Goal: Task Accomplishment & Management: Complete application form

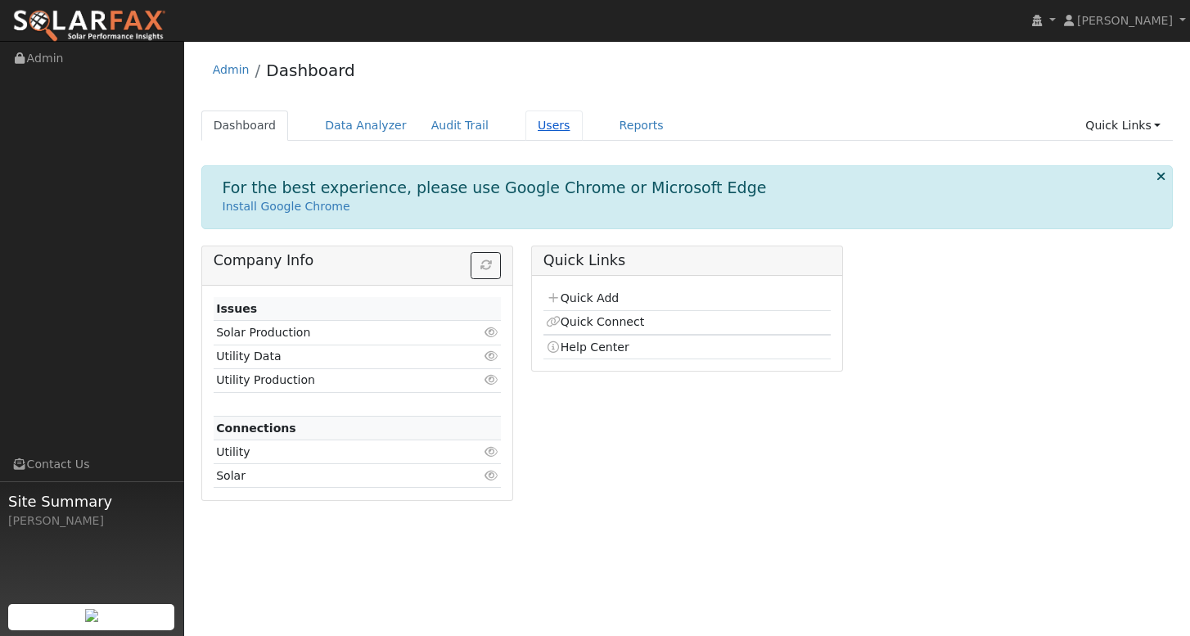
click at [532, 126] on link "Users" at bounding box center [553, 126] width 57 height 30
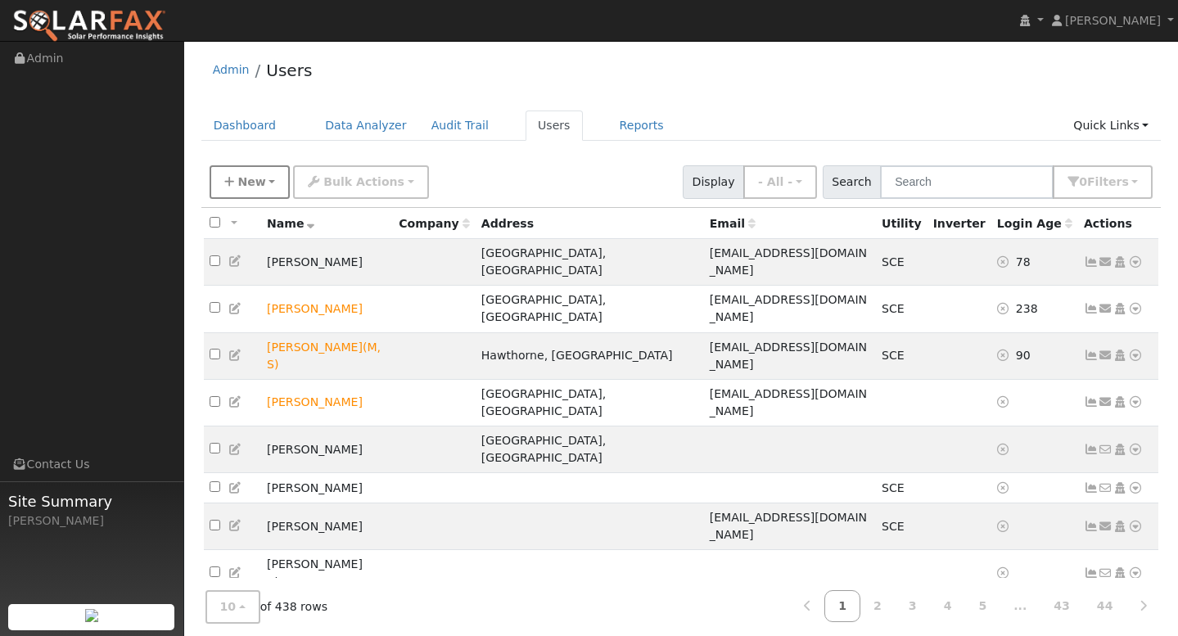
click at [256, 183] on span "New" at bounding box center [251, 181] width 28 height 13
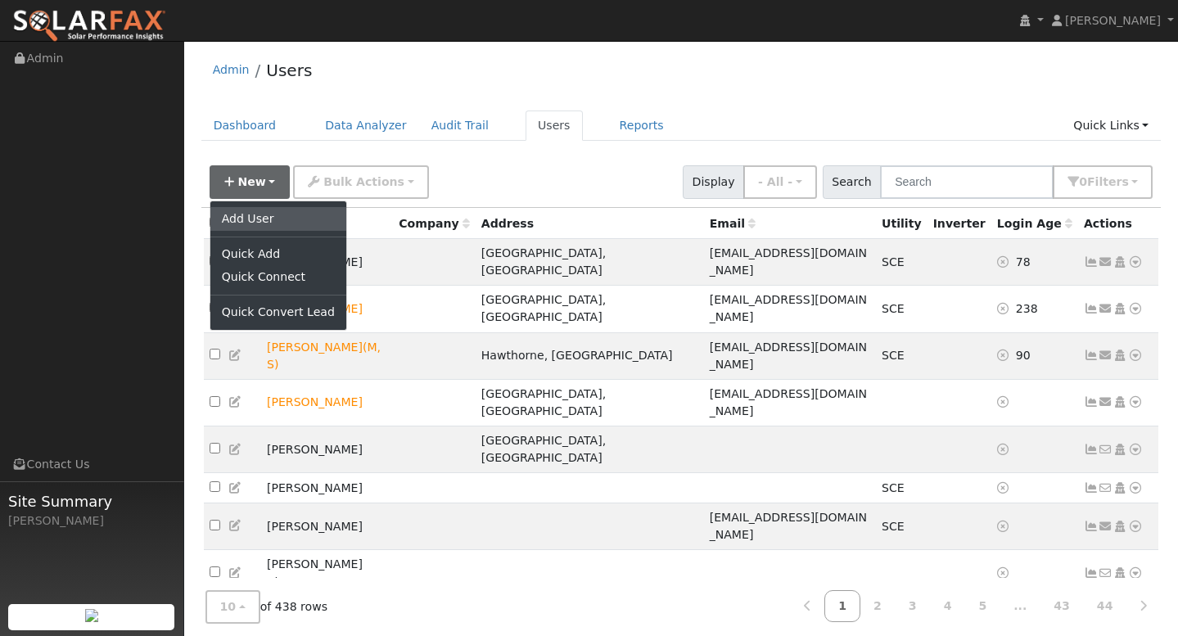
click at [248, 218] on link "Add User" at bounding box center [278, 218] width 136 height 23
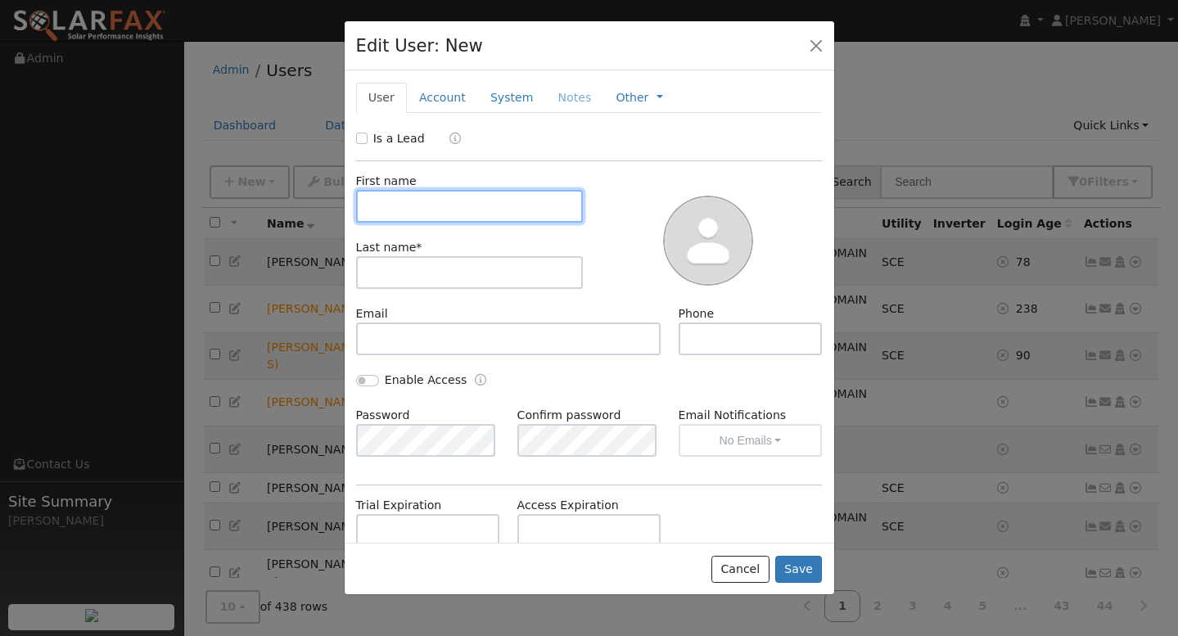
click at [426, 208] on input "text" at bounding box center [470, 206] width 228 height 33
type input "[PERSON_NAME]"
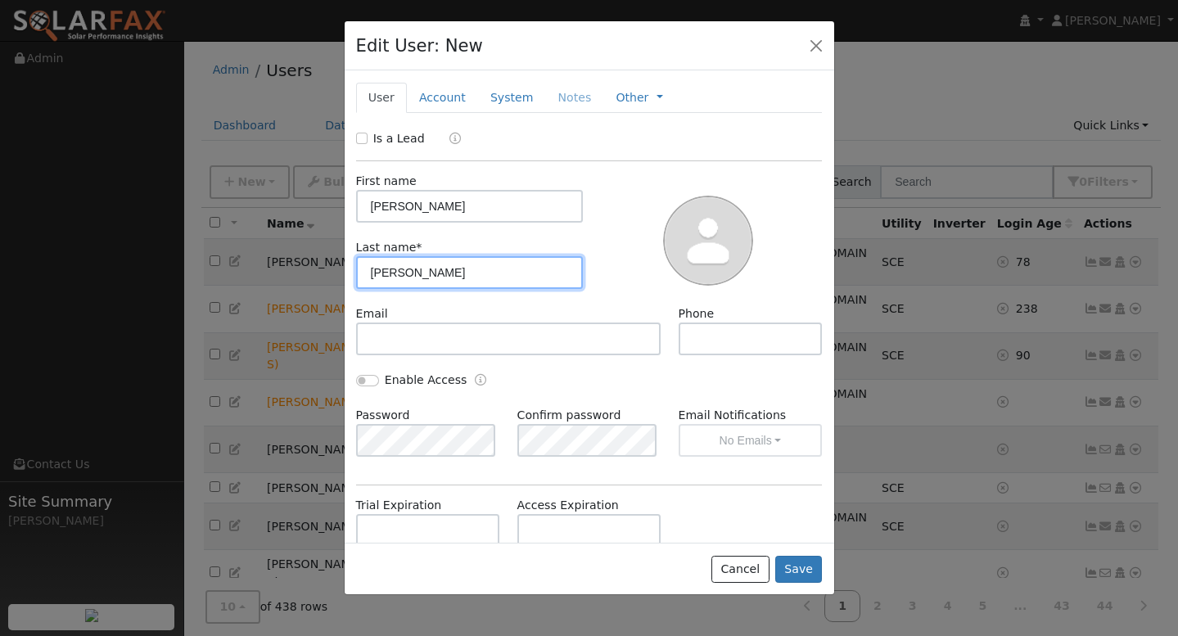
type input "[PERSON_NAME]"
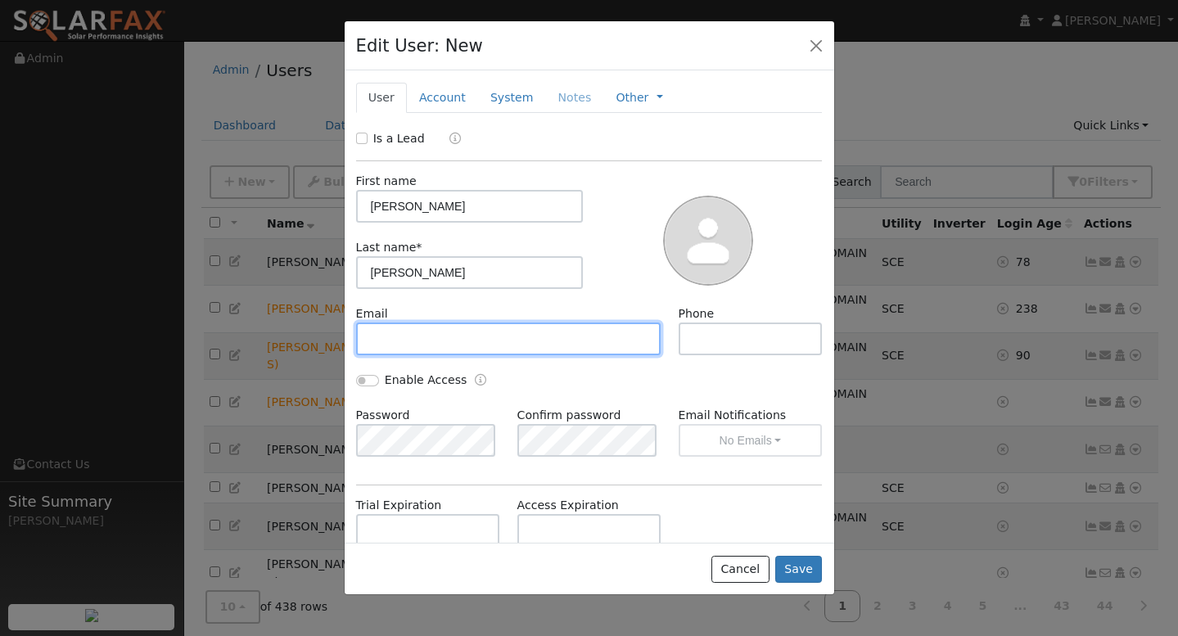
paste input "[EMAIL_ADDRESS][DOMAIN_NAME]"
type input "[EMAIL_ADDRESS][DOMAIN_NAME]"
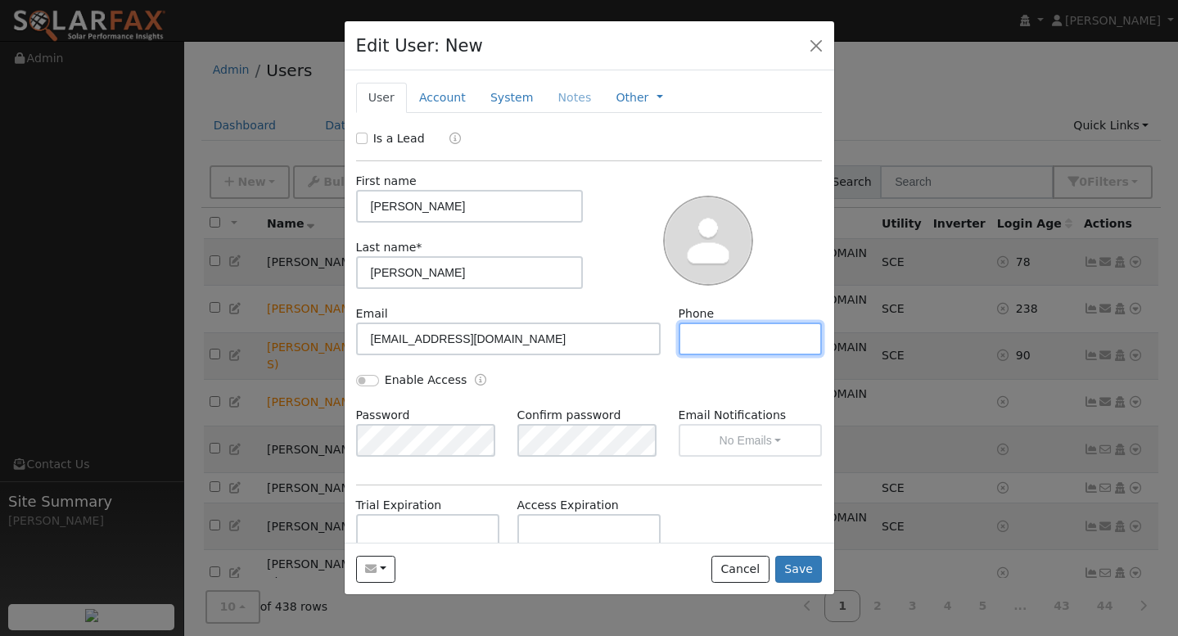
paste input "2134530357"
type input "2134530357"
click at [797, 564] on button "Save" at bounding box center [798, 570] width 47 height 28
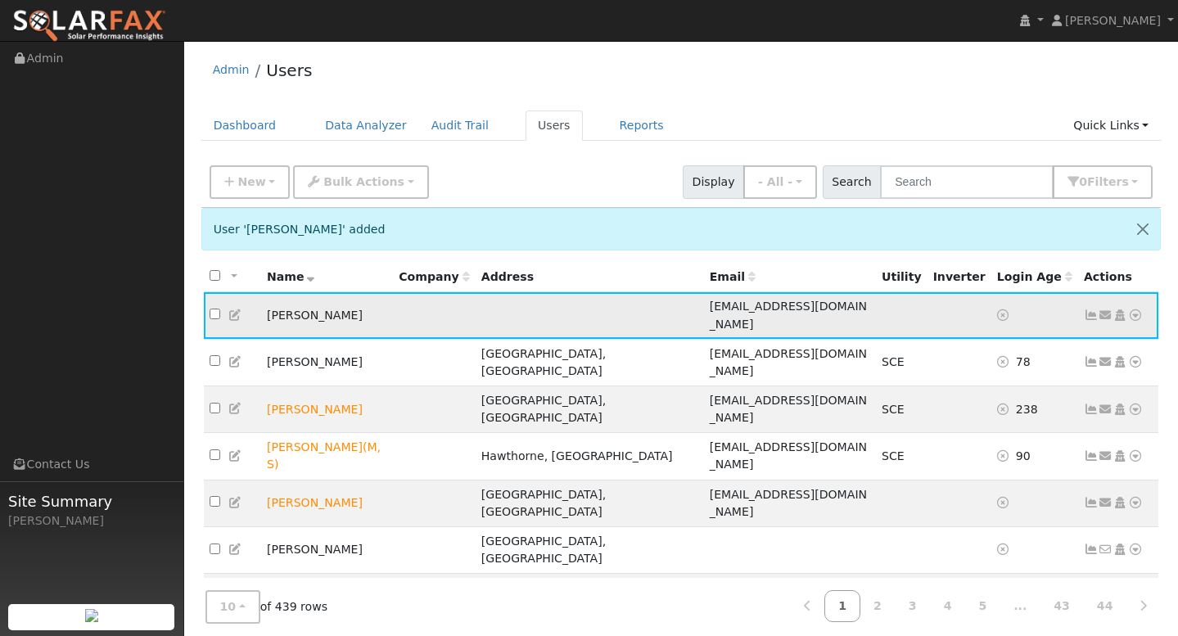
click at [1090, 310] on icon at bounding box center [1091, 314] width 15 height 11
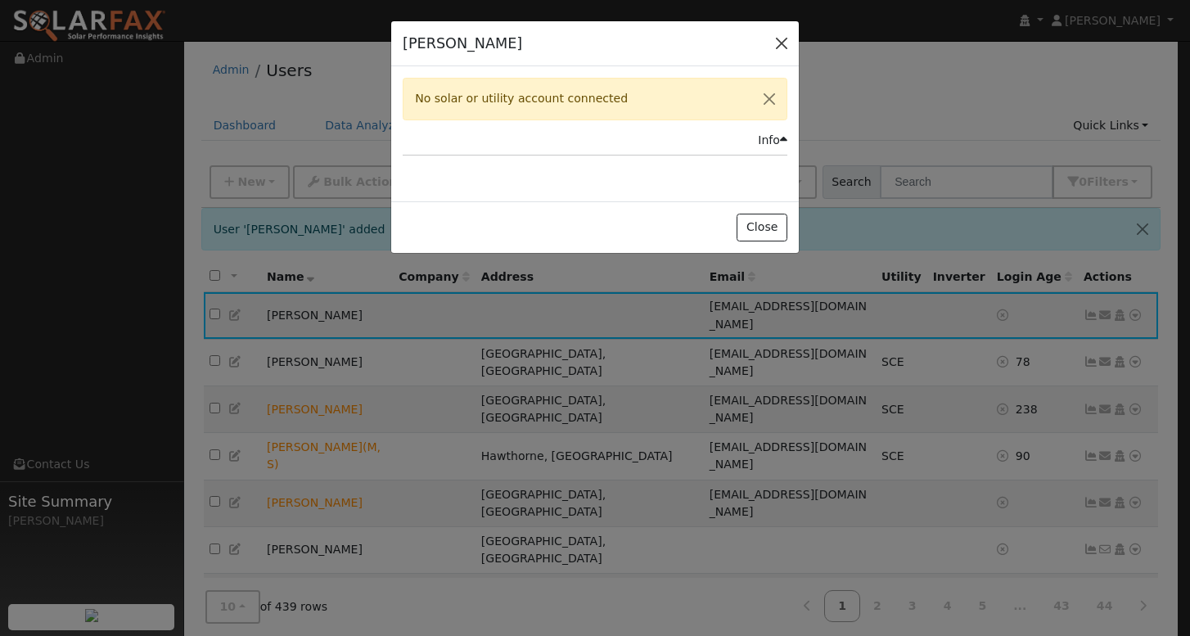
click at [781, 45] on button "button" at bounding box center [781, 43] width 23 height 23
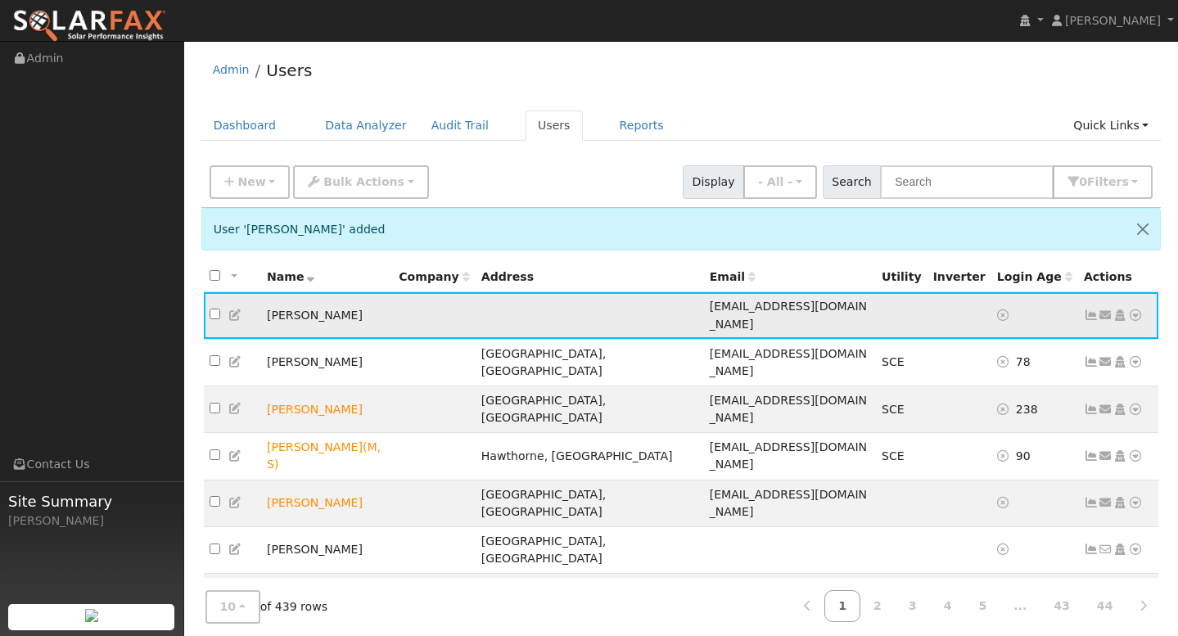
click at [1138, 309] on icon at bounding box center [1135, 314] width 15 height 11
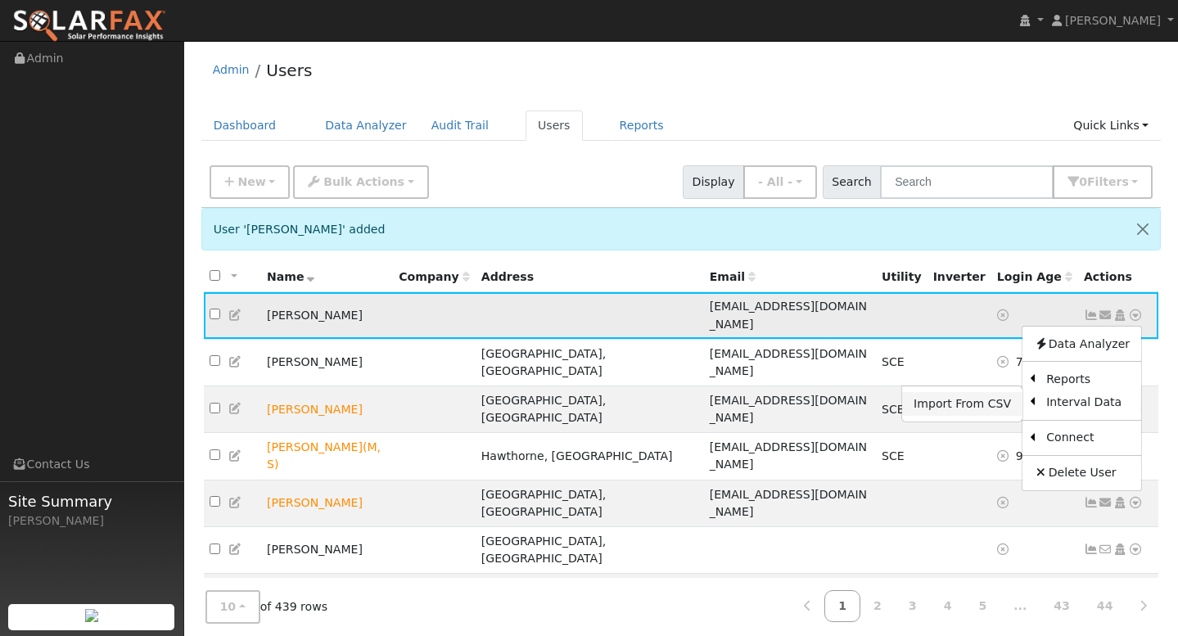
click at [979, 396] on link "Import From CSV" at bounding box center [962, 403] width 120 height 23
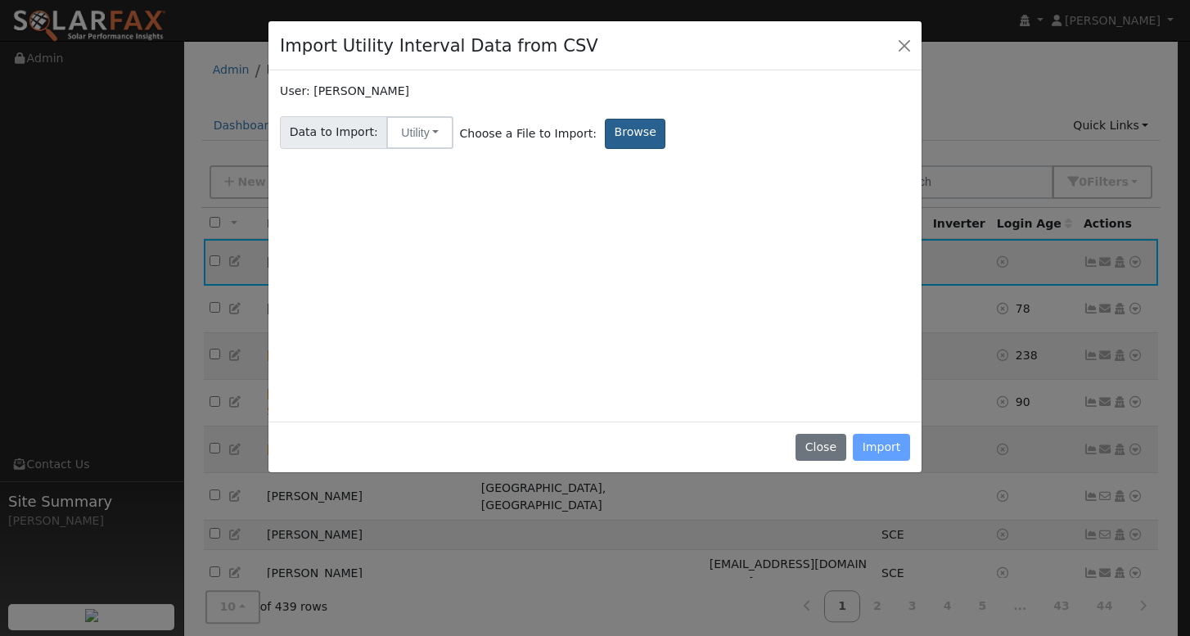
click at [625, 133] on label "Browse" at bounding box center [635, 134] width 61 height 30
click at [0, 0] on input "Browse" at bounding box center [0, 0] width 0 height 0
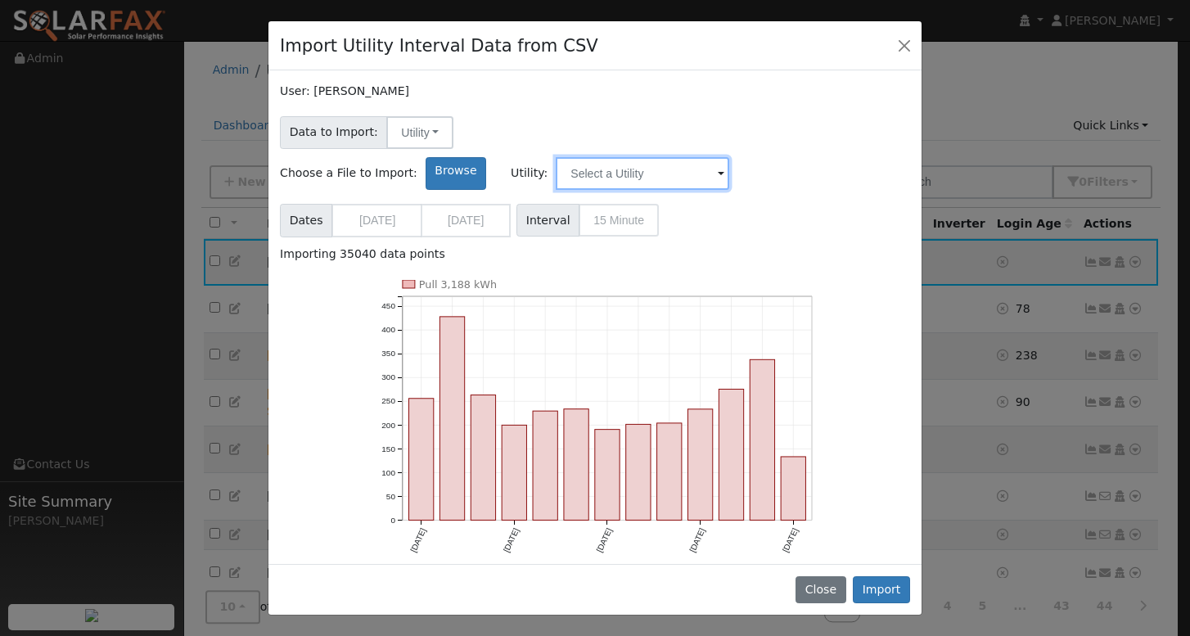
click at [729, 157] on input "text" at bounding box center [643, 173] width 174 height 33
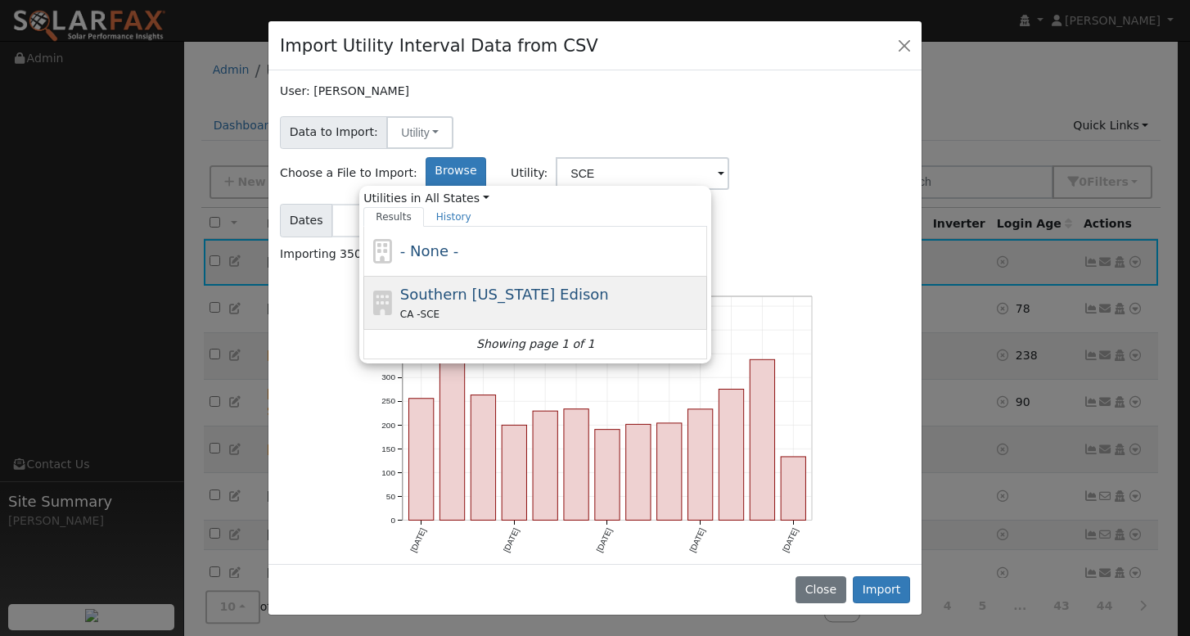
click at [609, 286] on span "Southern [US_STATE] Edison" at bounding box center [504, 294] width 209 height 17
type input "Southern [US_STATE] Edison"
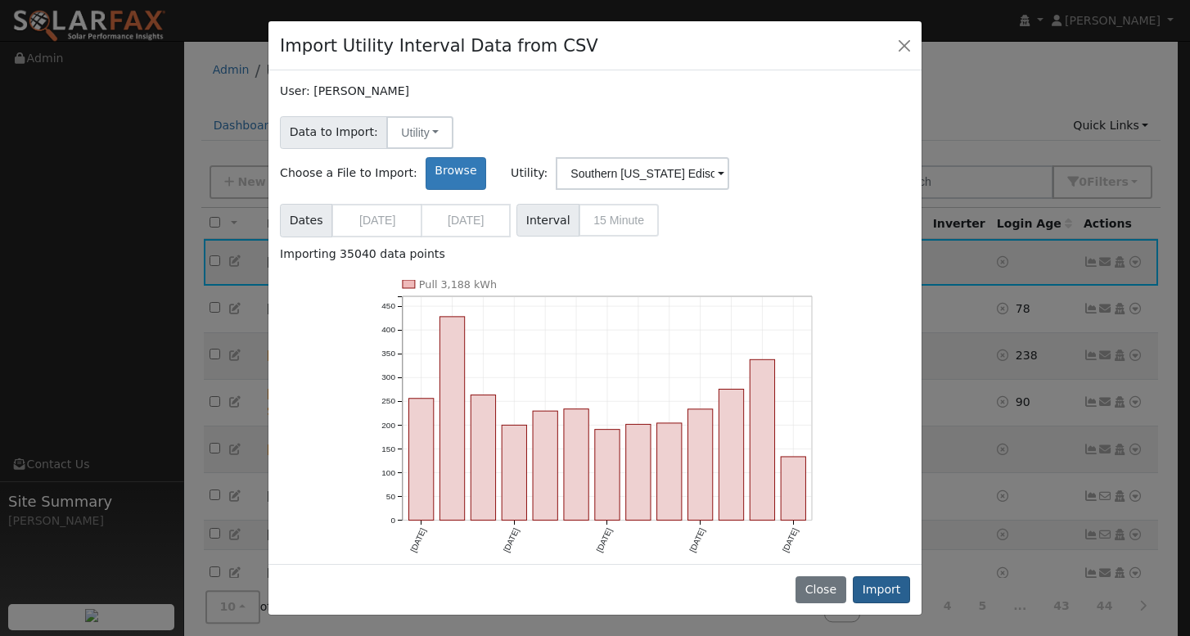
click at [891, 596] on button "Import" at bounding box center [881, 590] width 57 height 28
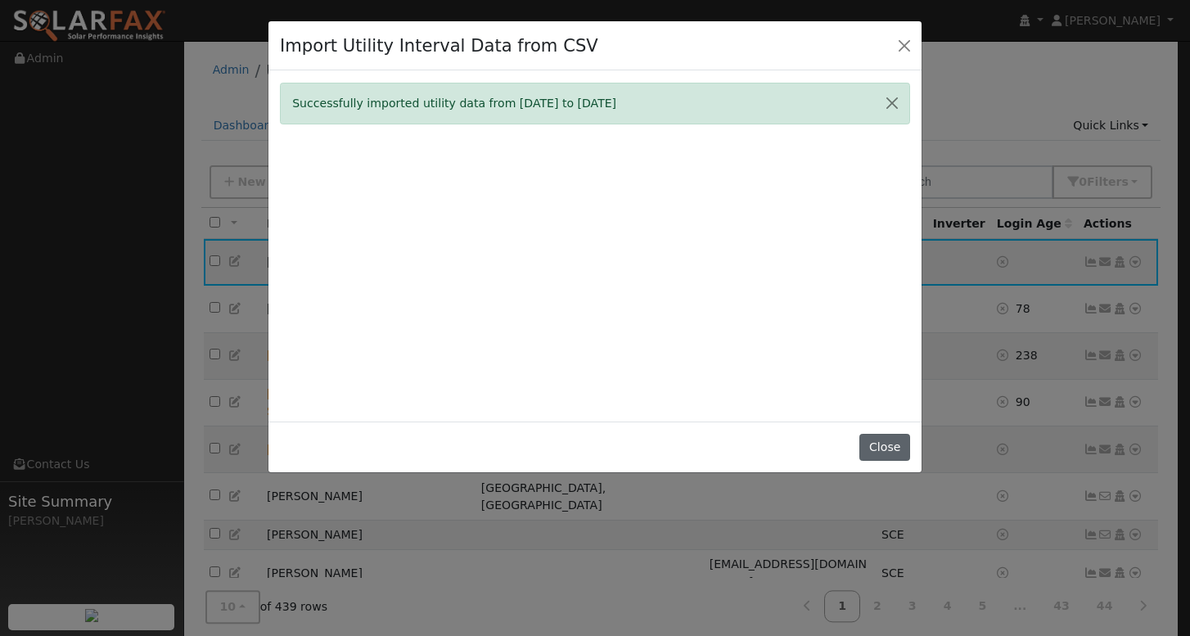
click at [886, 455] on button "Close" at bounding box center [884, 448] width 50 height 28
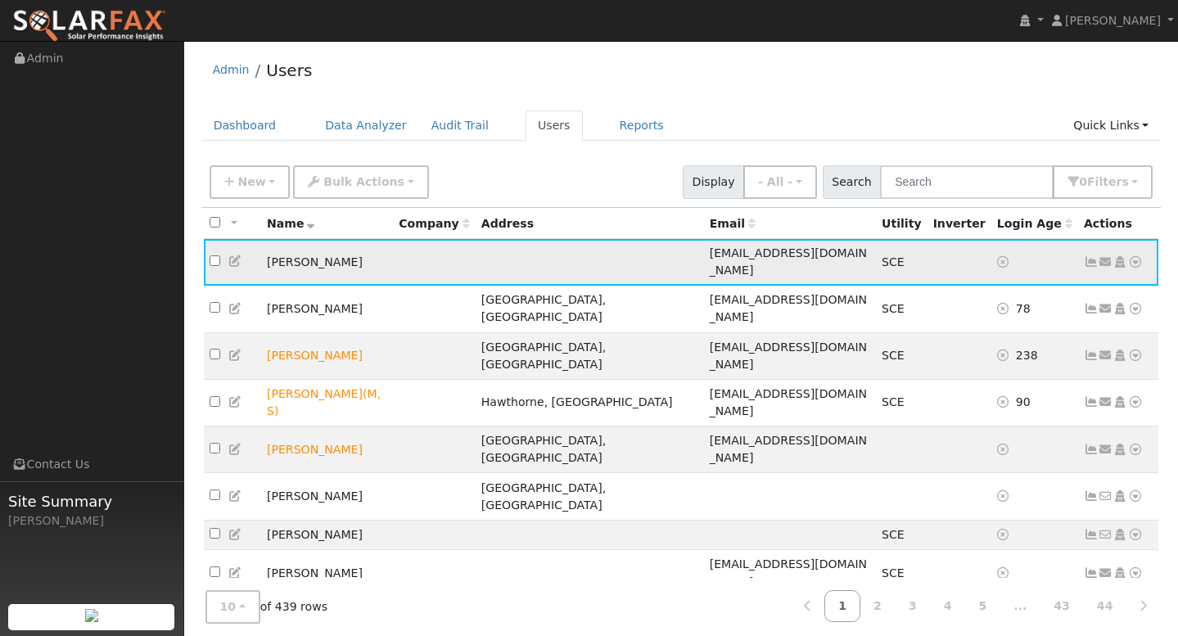
click at [1094, 256] on icon at bounding box center [1091, 261] width 15 height 11
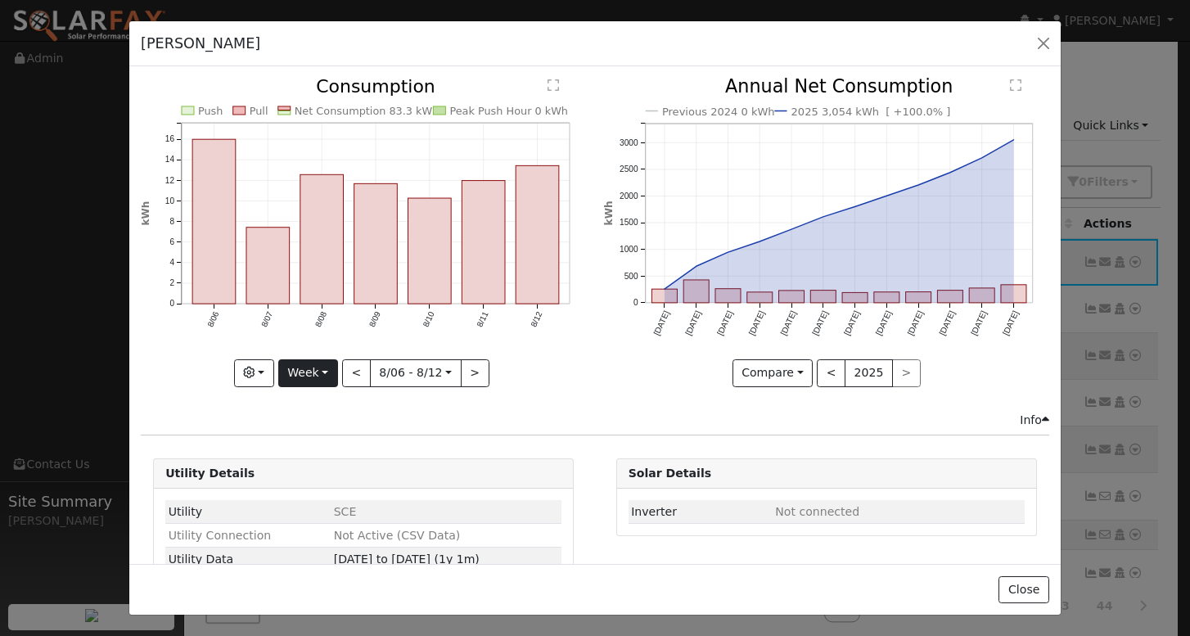
click at [319, 364] on button "Week" at bounding box center [308, 373] width 60 height 28
click at [303, 471] on link "Year" at bounding box center [336, 475] width 114 height 23
type input "[DATE]"
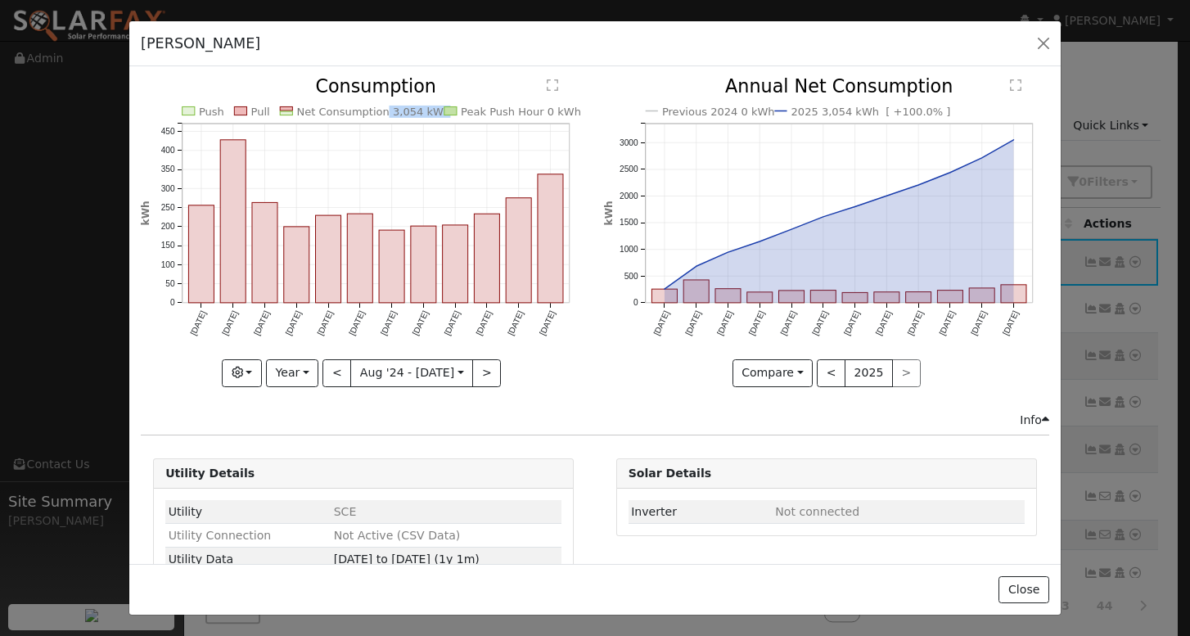
drag, startPoint x: 376, startPoint y: 112, endPoint x: 426, endPoint y: 113, distance: 50.8
click at [426, 113] on text "Net Consumption 3,054 kWh" at bounding box center [374, 112] width 154 height 12
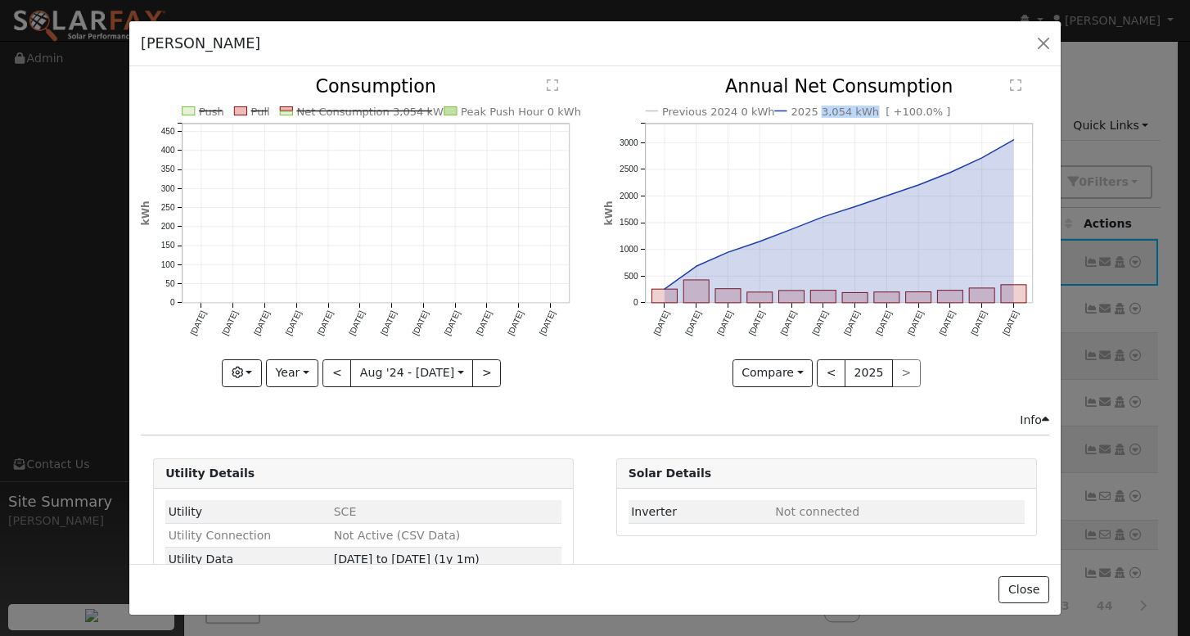
drag, startPoint x: 811, startPoint y: 112, endPoint x: 859, endPoint y: 113, distance: 48.3
click at [859, 113] on text "2025 3,054 kWh [ +100.0% ]" at bounding box center [871, 112] width 160 height 12
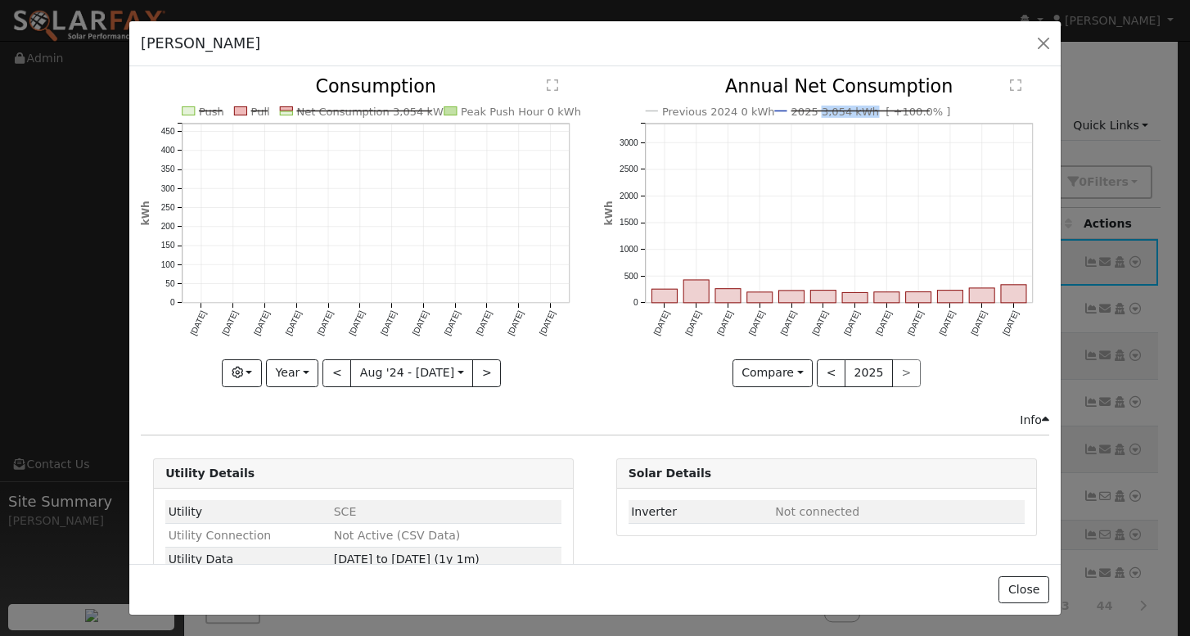
drag, startPoint x: 860, startPoint y: 112, endPoint x: 813, endPoint y: 114, distance: 47.5
click at [813, 114] on text "2025 3,054 kWh [ +100.0% ]" at bounding box center [871, 112] width 160 height 12
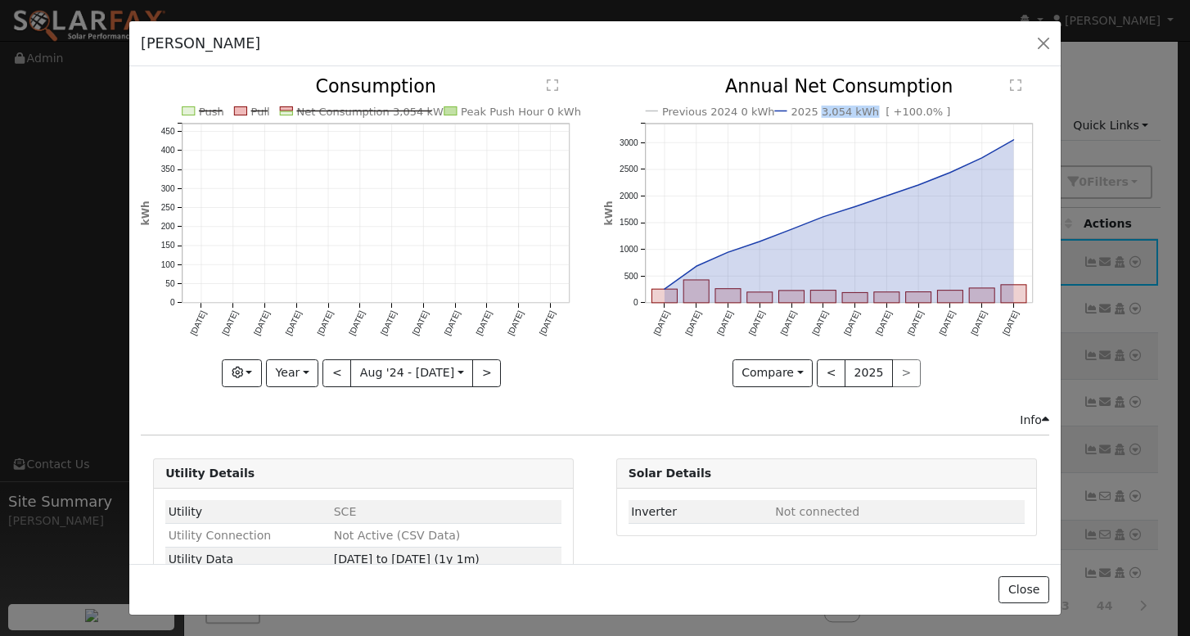
drag, startPoint x: 813, startPoint y: 114, endPoint x: 859, endPoint y: 114, distance: 45.8
click at [859, 114] on text "2025 3,054 kWh [ +100.0% ]" at bounding box center [871, 112] width 160 height 12
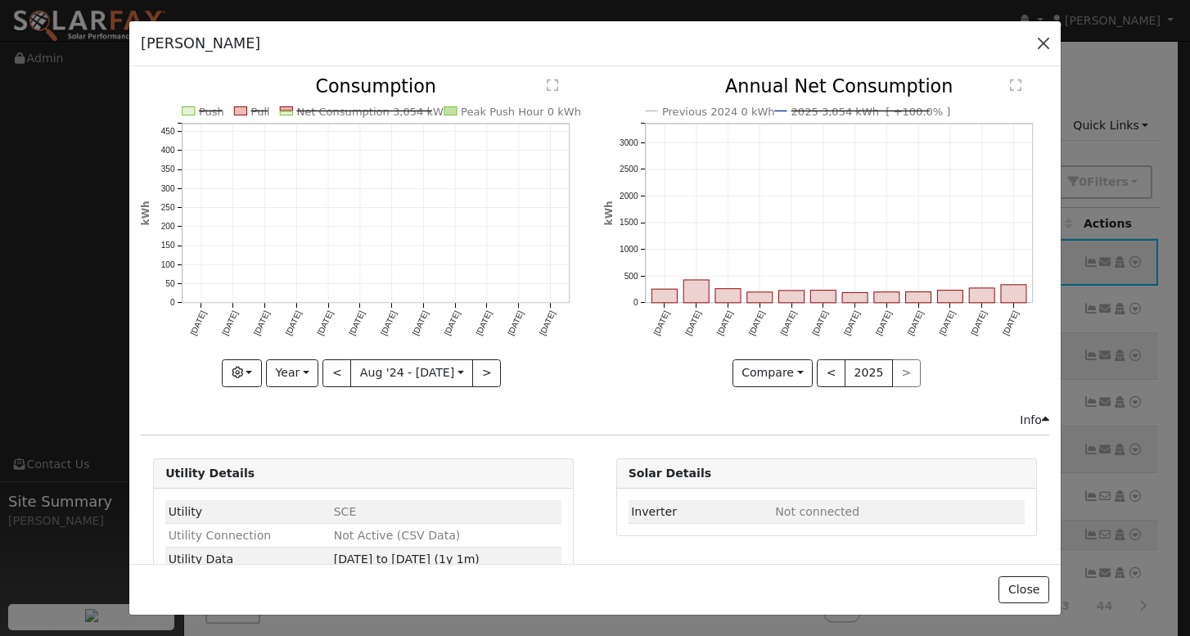
click at [1044, 46] on button "button" at bounding box center [1043, 43] width 23 height 23
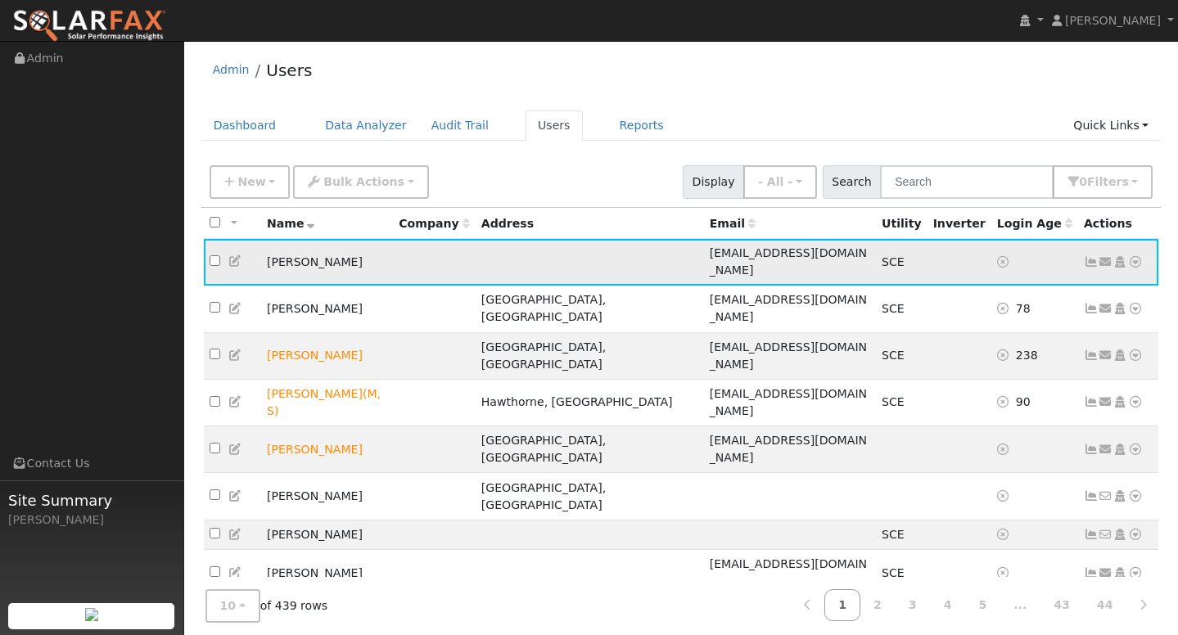
click at [1094, 256] on icon at bounding box center [1091, 261] width 15 height 11
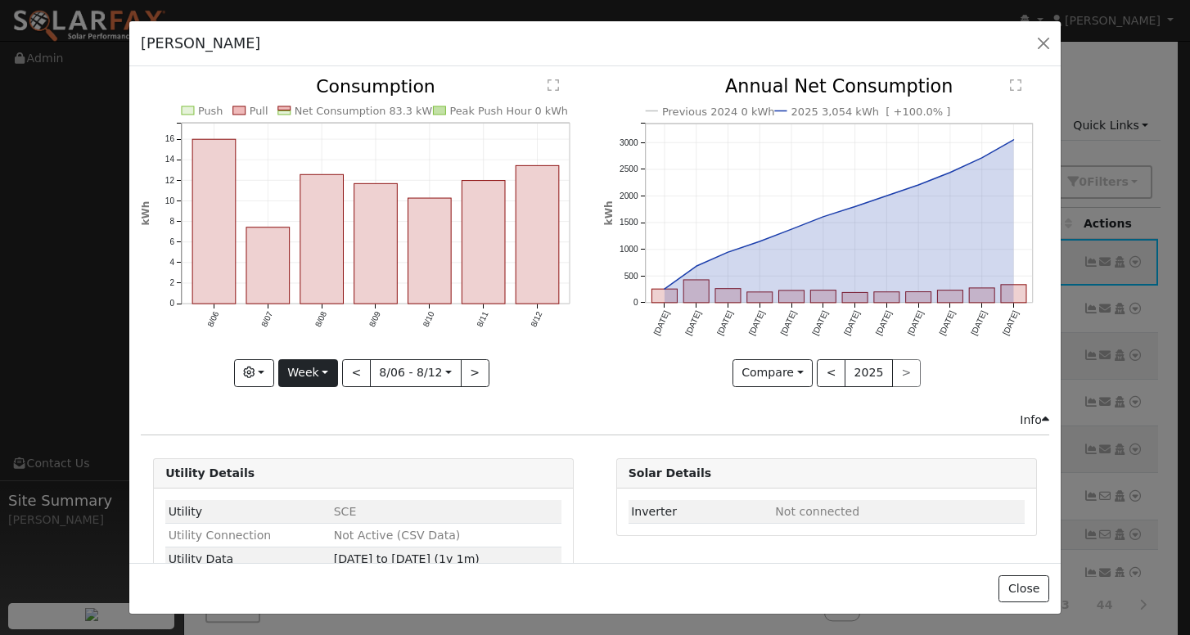
click at [322, 377] on button "Week" at bounding box center [308, 373] width 60 height 28
click at [319, 472] on link "Year" at bounding box center [336, 475] width 114 height 23
type input "[DATE]"
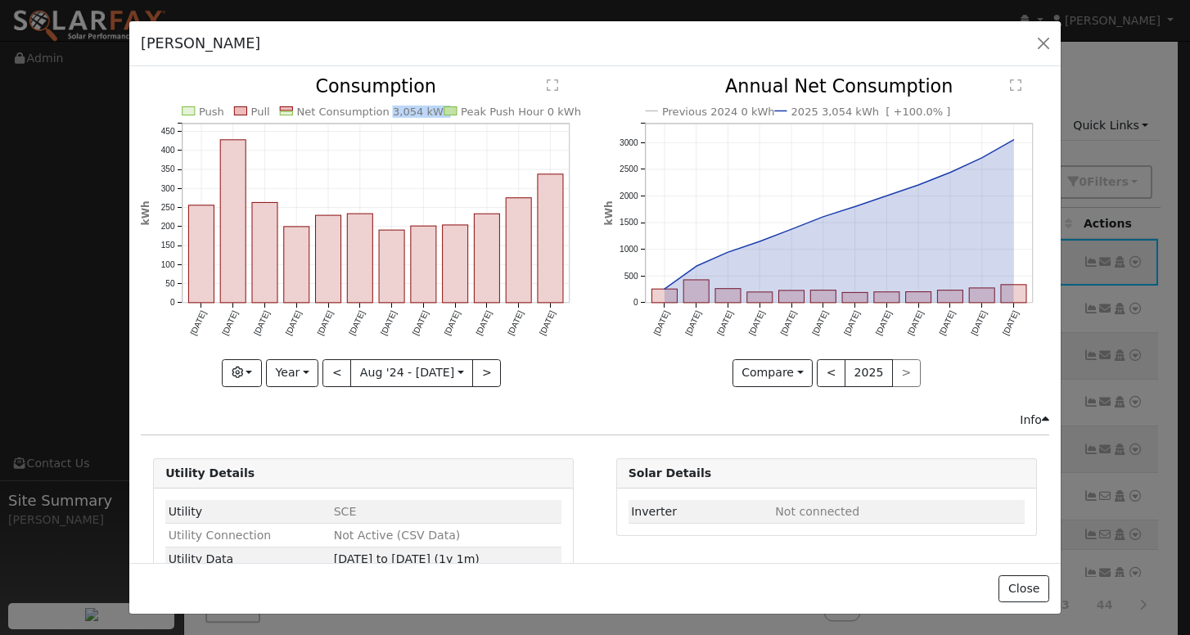
copy text "3,054 kWh"
drag, startPoint x: 377, startPoint y: 111, endPoint x: 427, endPoint y: 114, distance: 50.8
click at [427, 114] on text "Net Consumption 3,054 kWh" at bounding box center [374, 112] width 154 height 12
